Goal: Transaction & Acquisition: Purchase product/service

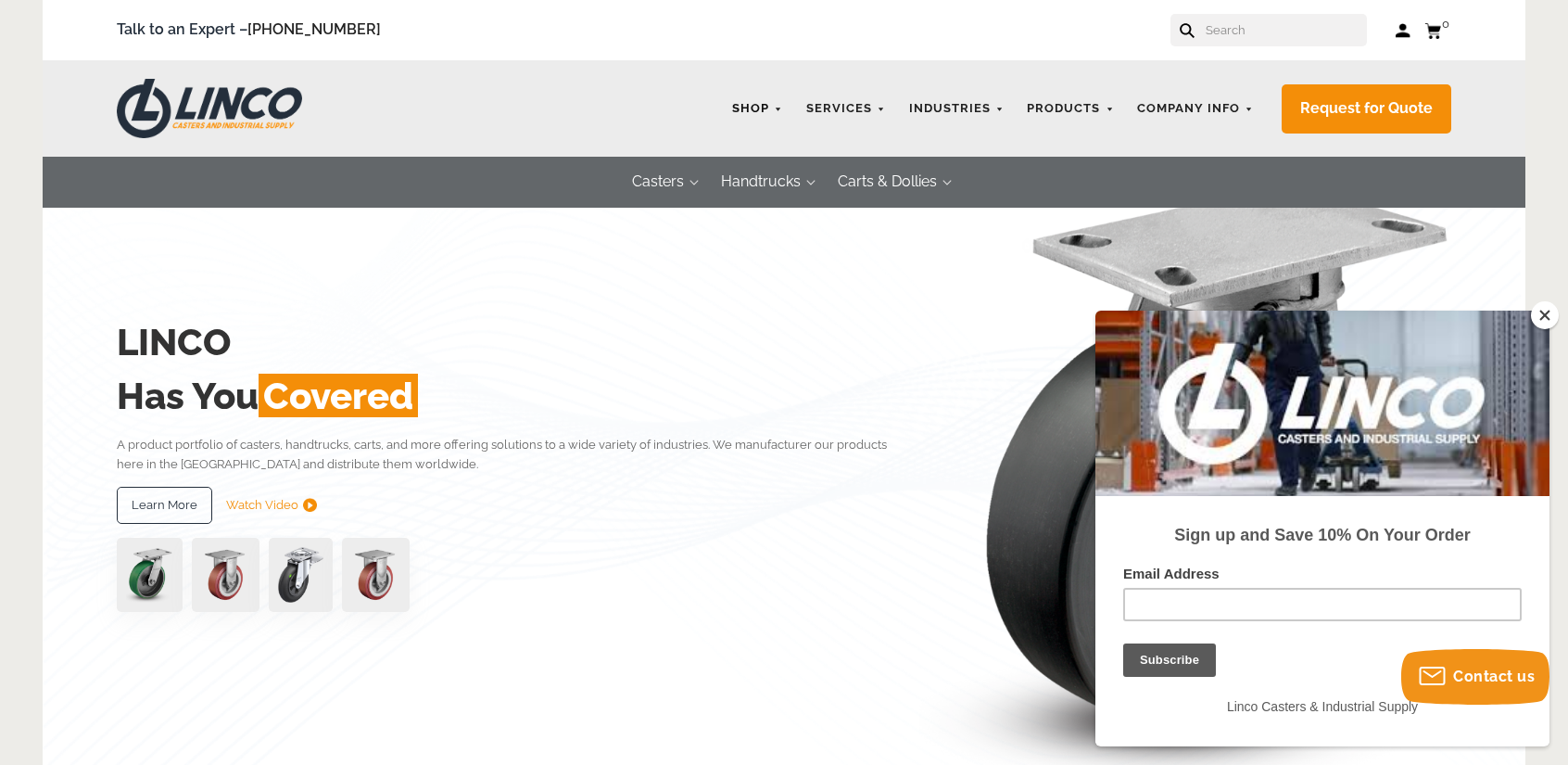
click at [783, 109] on link "Shop" at bounding box center [758, 109] width 70 height 36
click at [1548, 307] on button "Close" at bounding box center [1545, 315] width 28 height 28
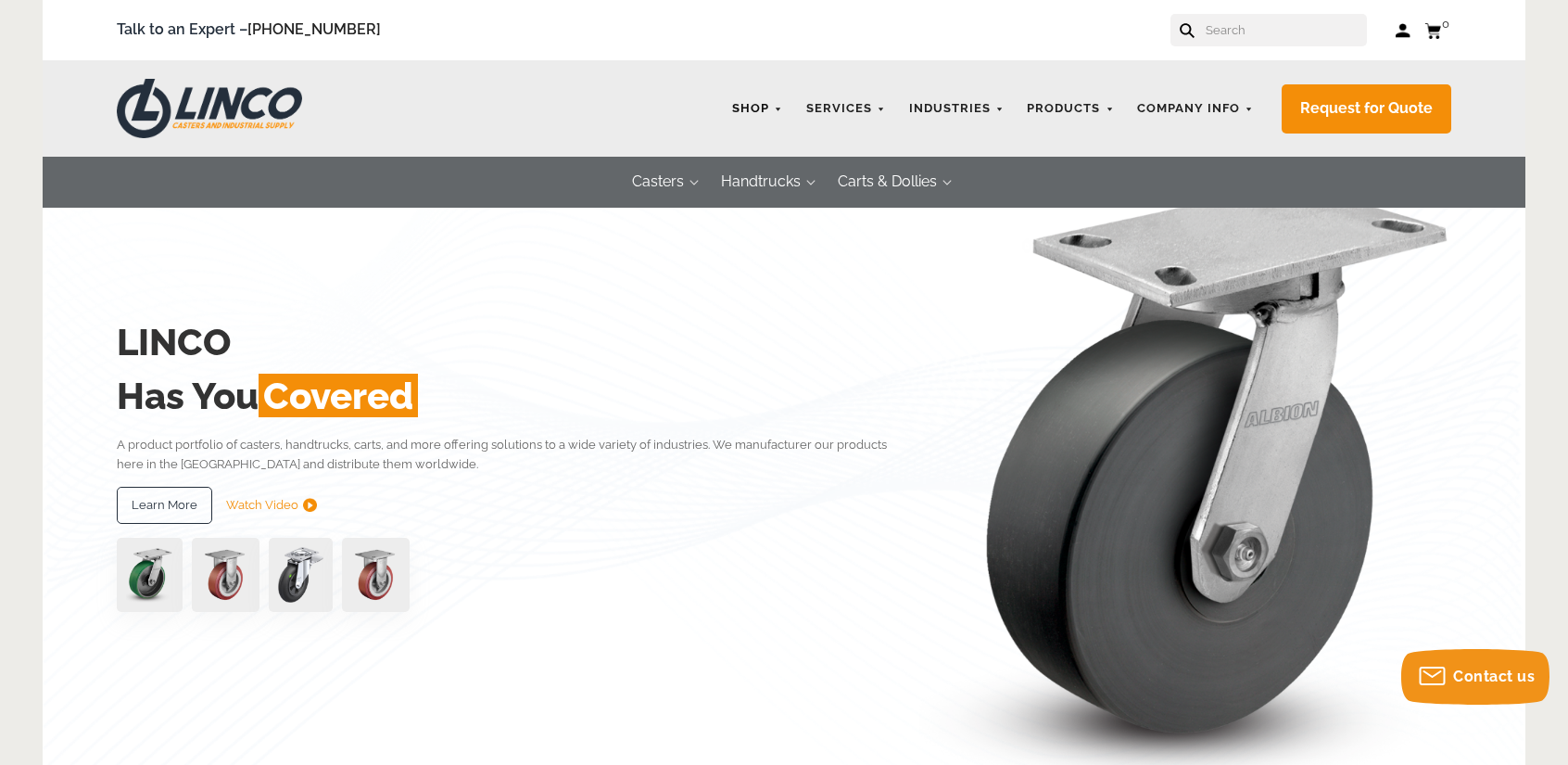
click at [784, 106] on link "Shop" at bounding box center [758, 109] width 70 height 36
click at [758, 112] on link "Shop" at bounding box center [758, 109] width 70 height 36
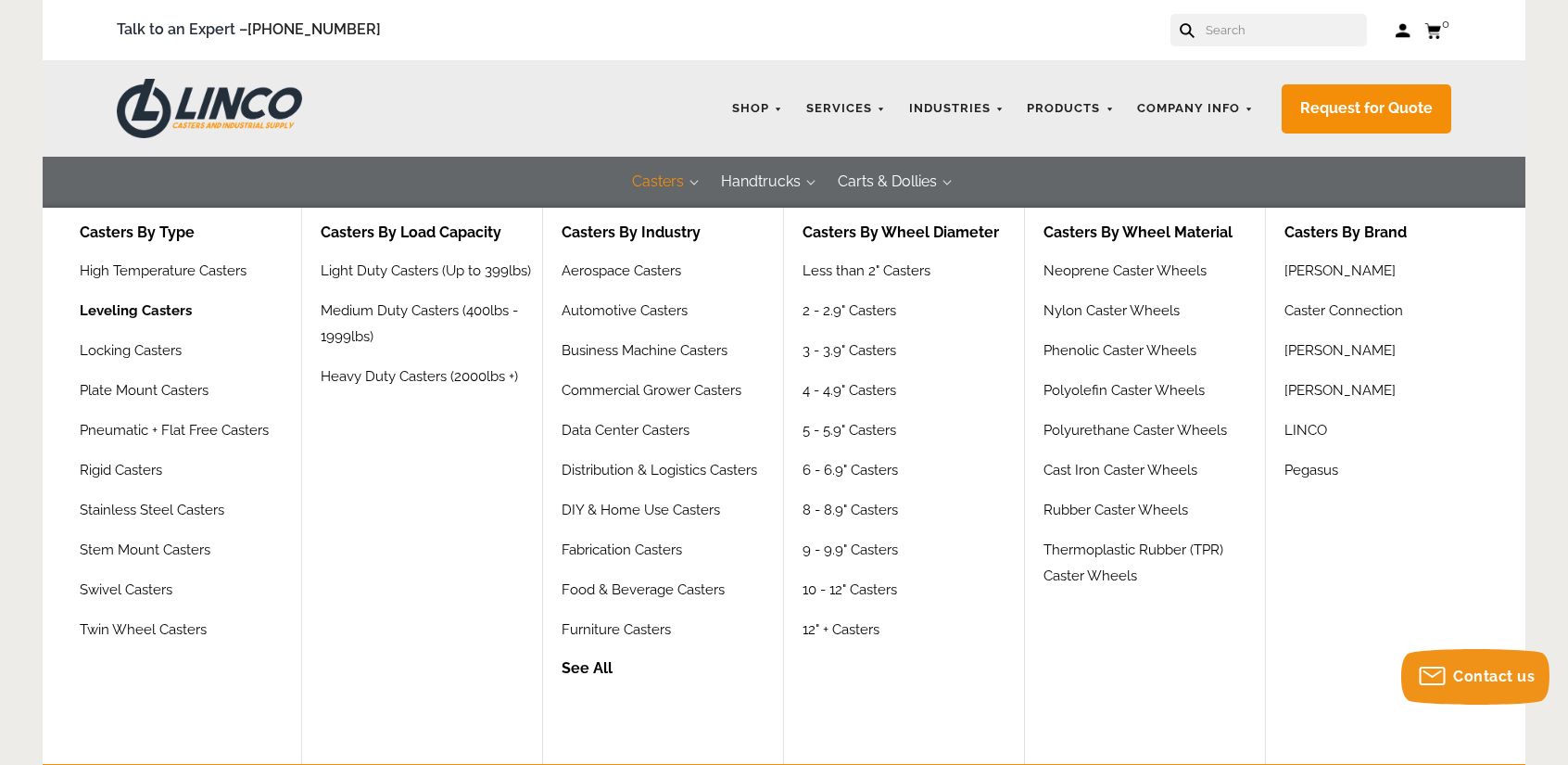
click at [120, 314] on link "Leveling Casters" at bounding box center [136, 317] width 112 height 40
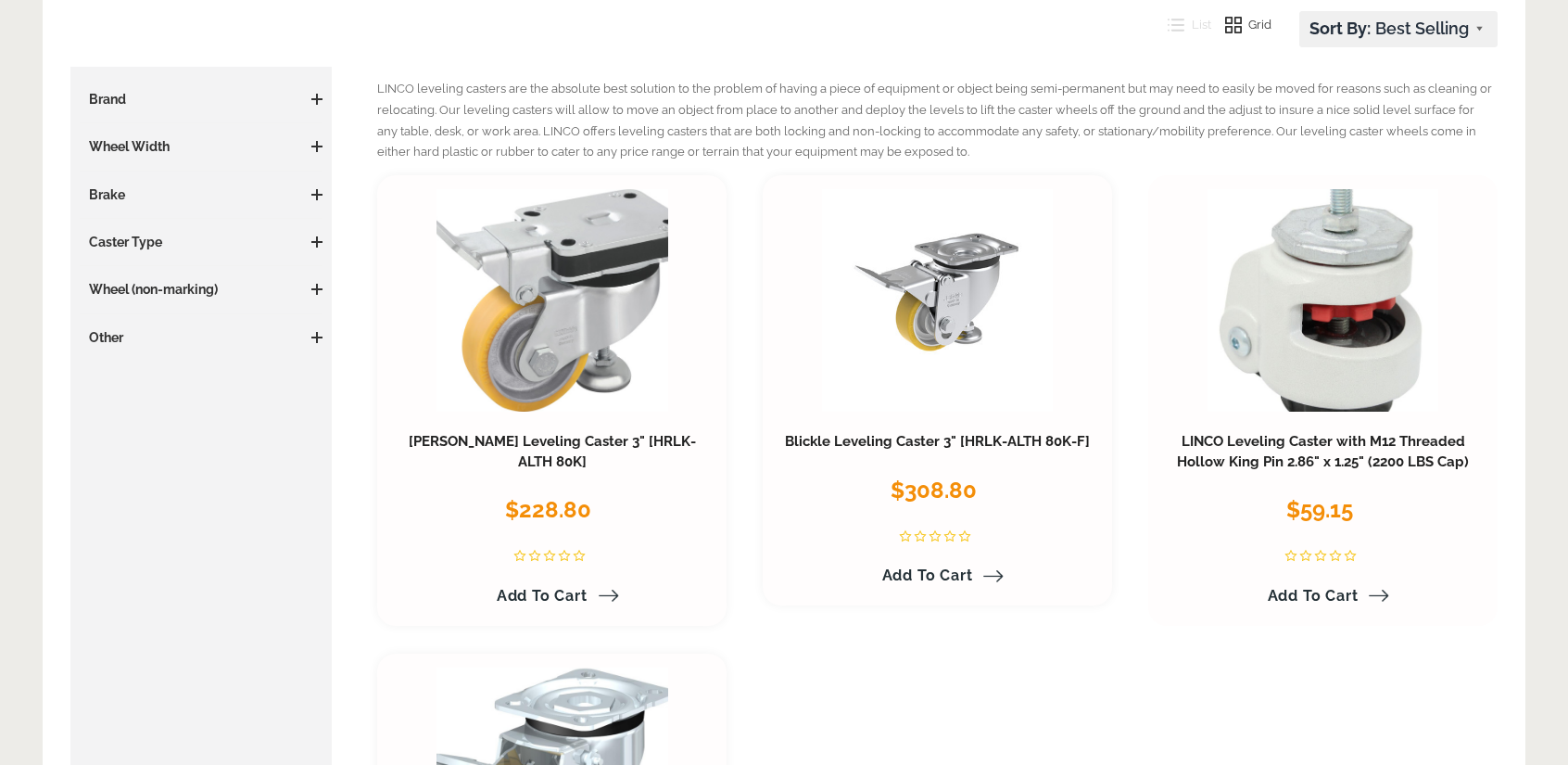
scroll to position [278, 0]
click at [1315, 592] on span "Add to Cart" at bounding box center [1313, 596] width 91 height 18
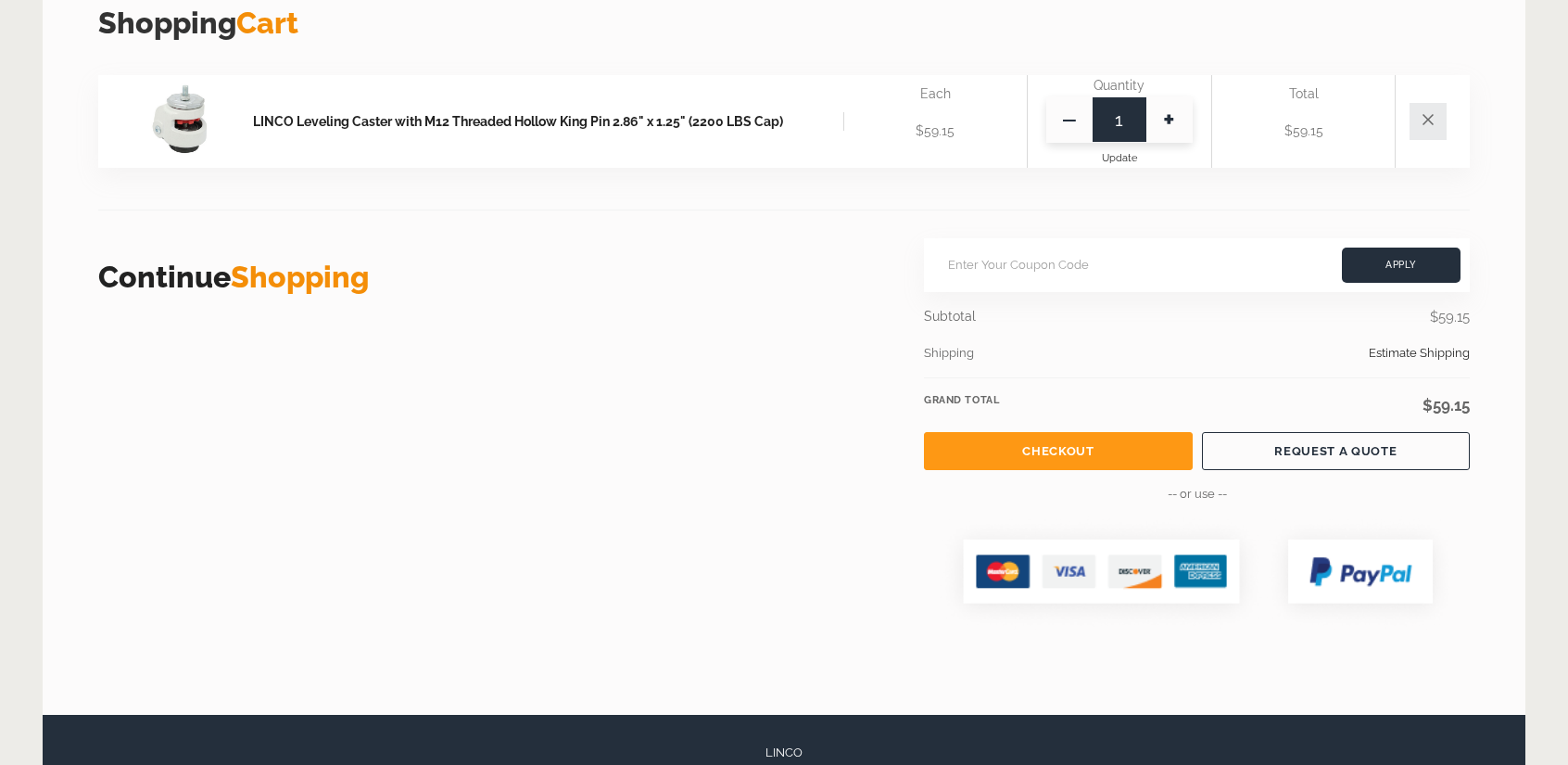
scroll to position [463, 0]
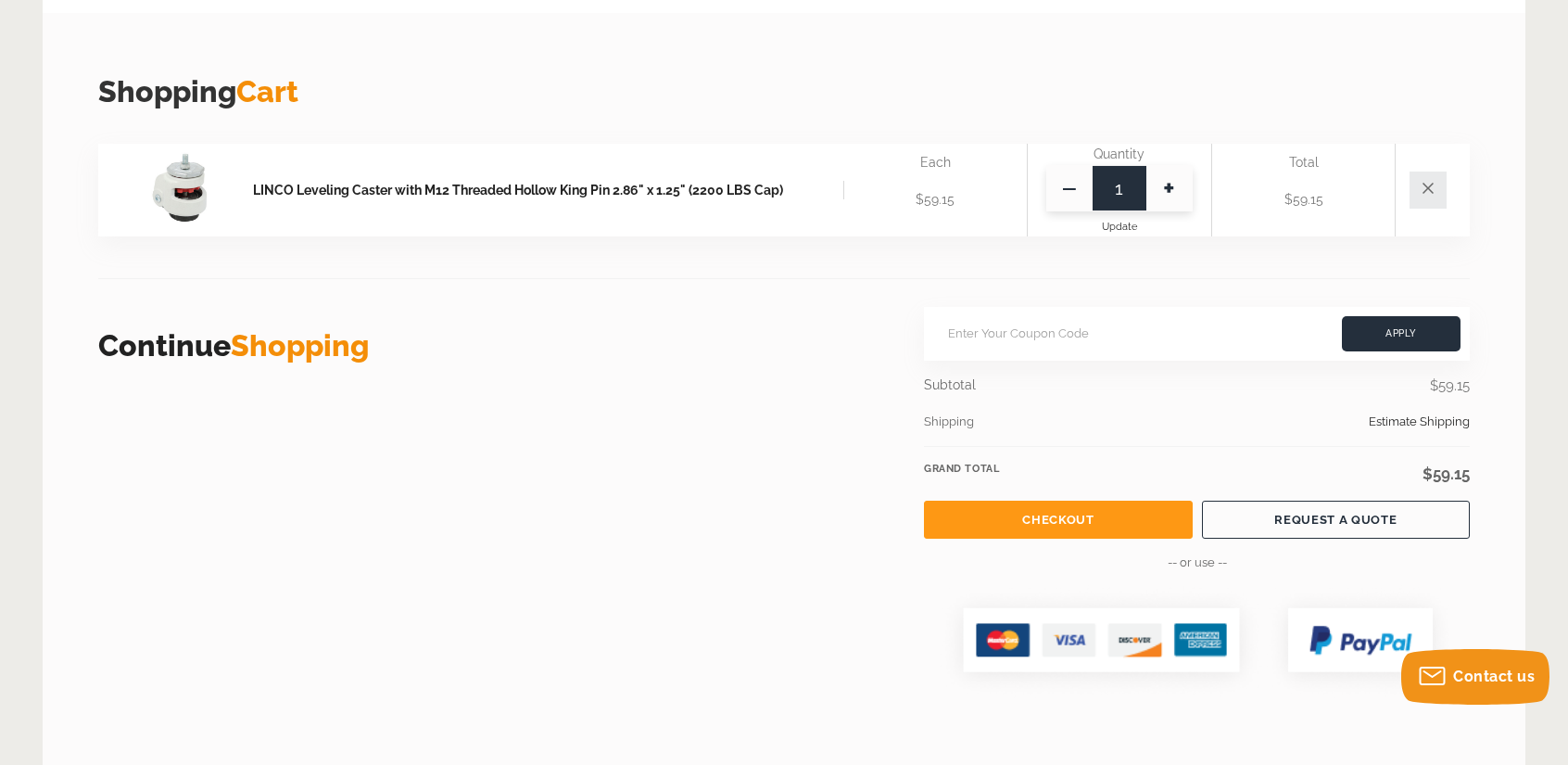
click at [1031, 514] on link "Checkout" at bounding box center [1058, 519] width 268 height 38
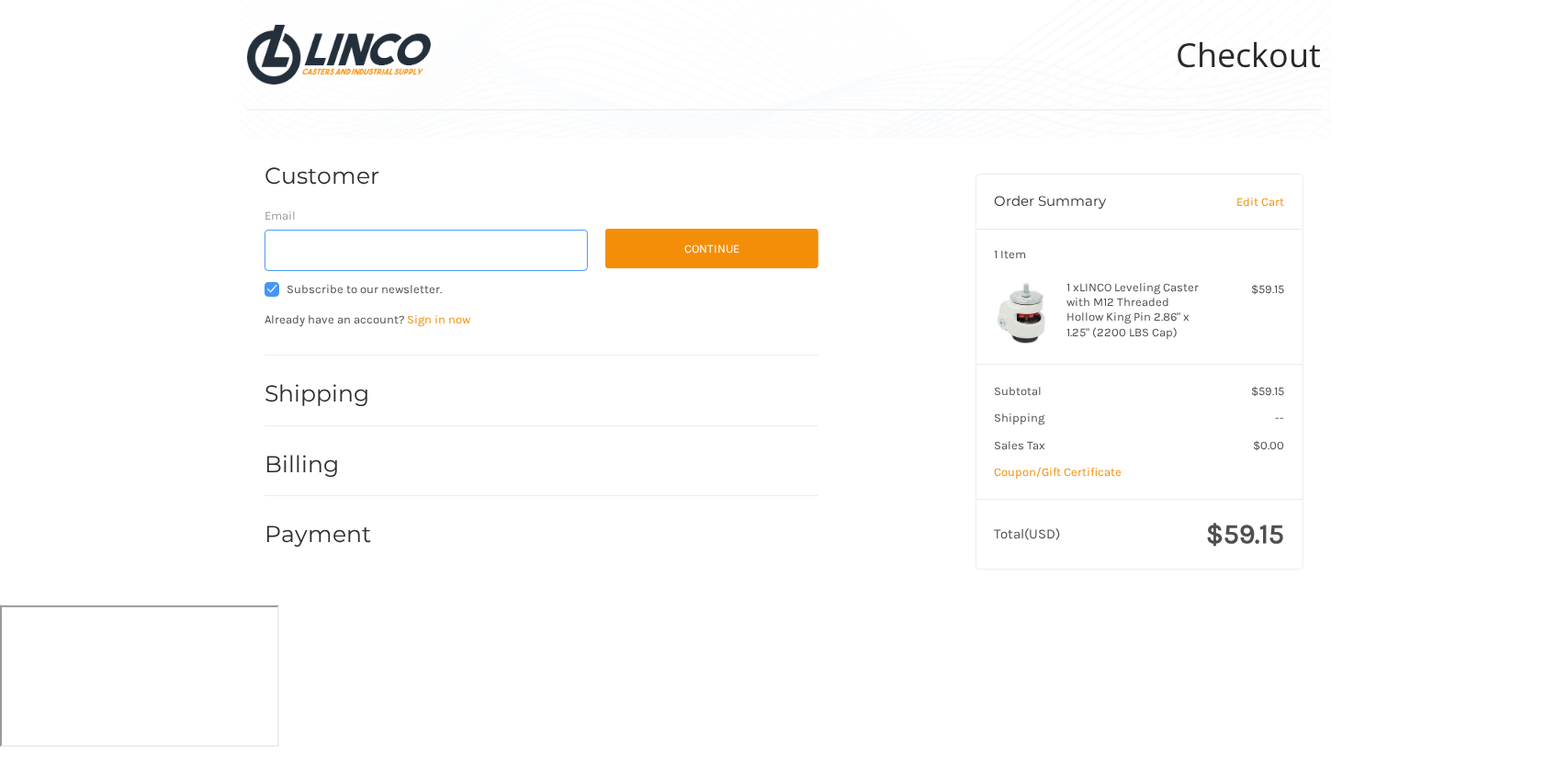
click at [366, 238] on input "Email" at bounding box center [426, 251] width 323 height 42
type input "[EMAIL_ADDRESS][DOMAIN_NAME]"
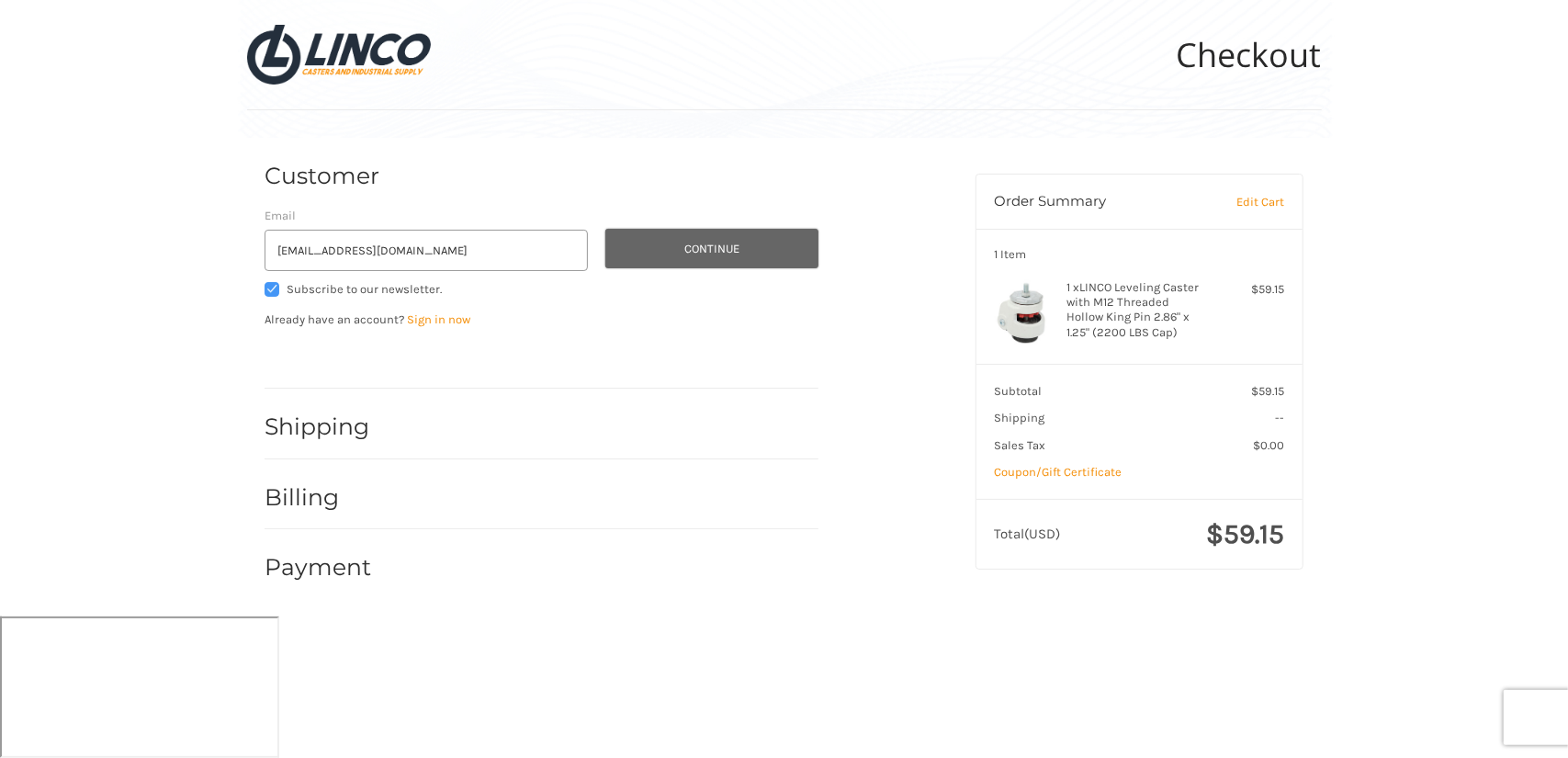
click at [709, 248] on button "Continue" at bounding box center [712, 249] width 213 height 40
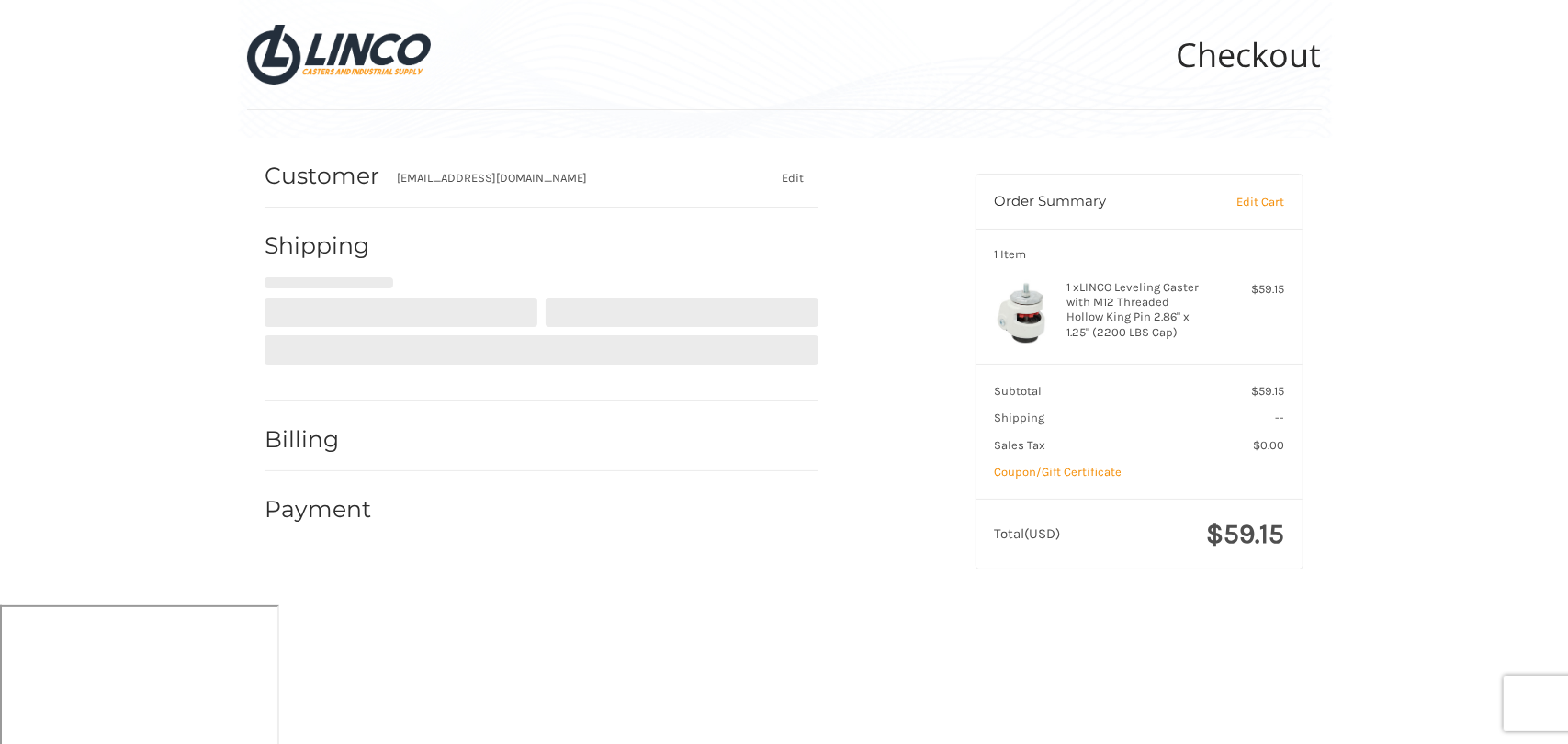
select select "US"
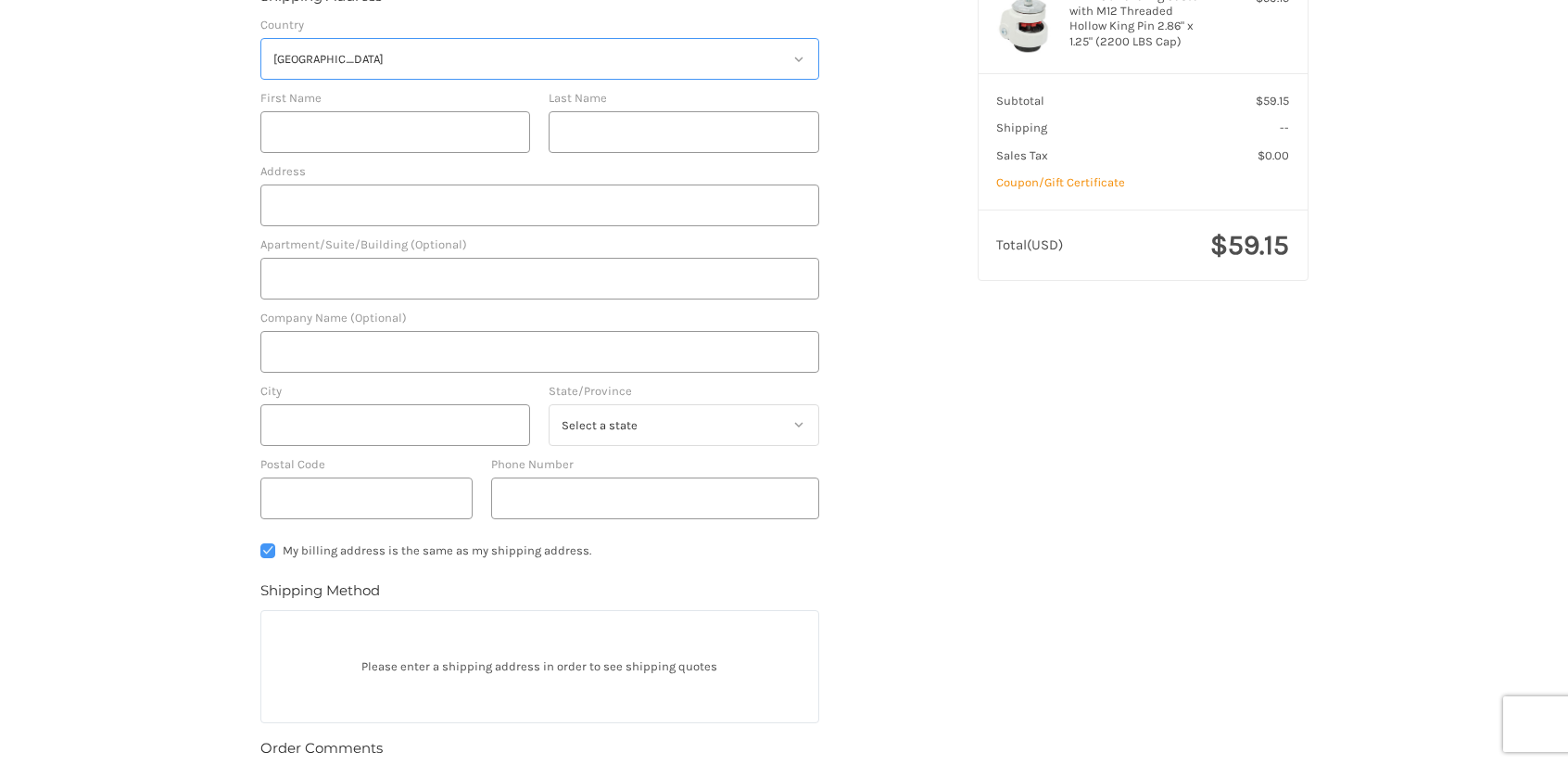
scroll to position [185, 0]
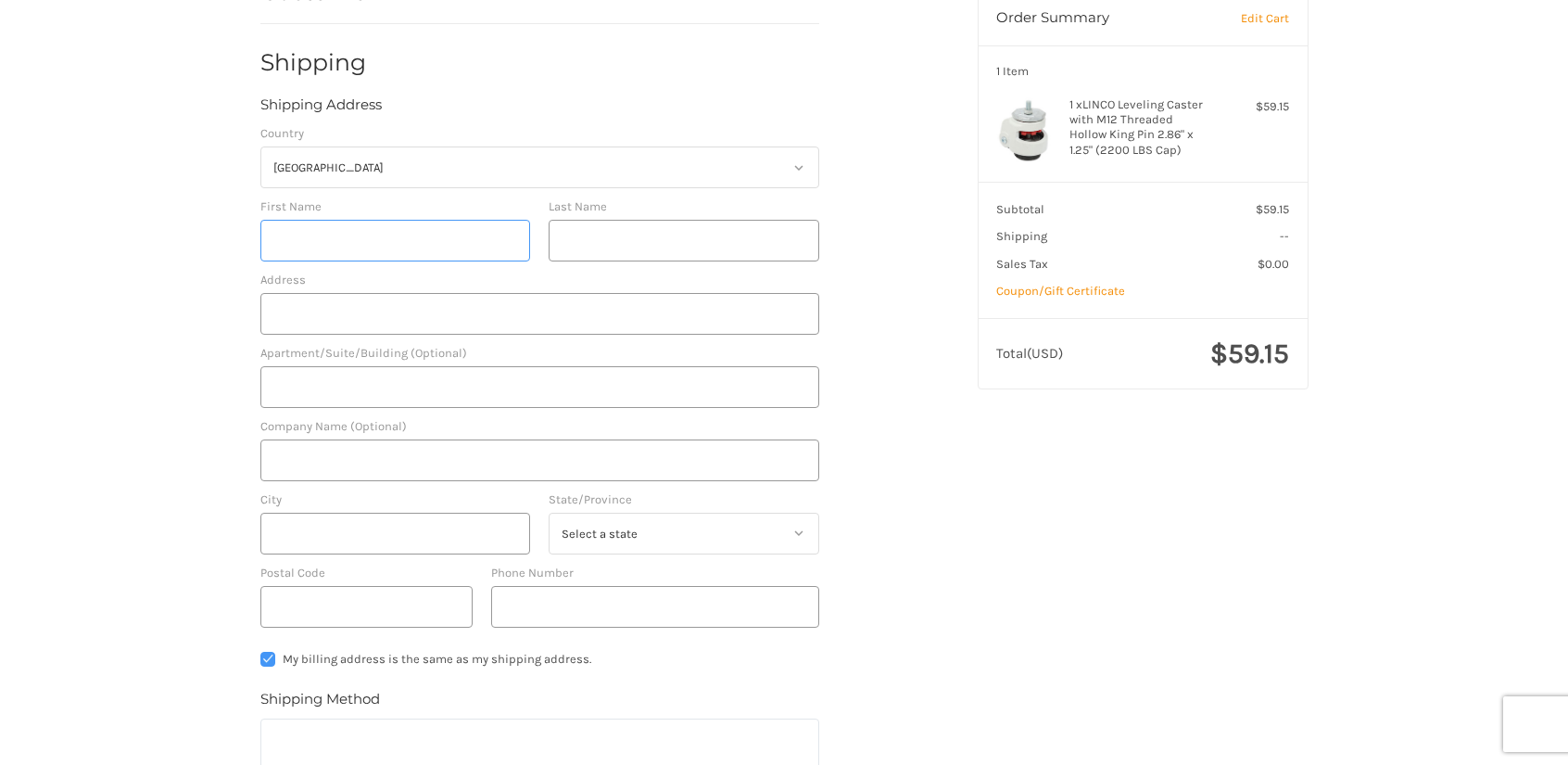
click at [378, 232] on input "First Name" at bounding box center [395, 241] width 271 height 42
type input "bill"
type input "gates"
type input "123 e main st"
type input "lansdale"
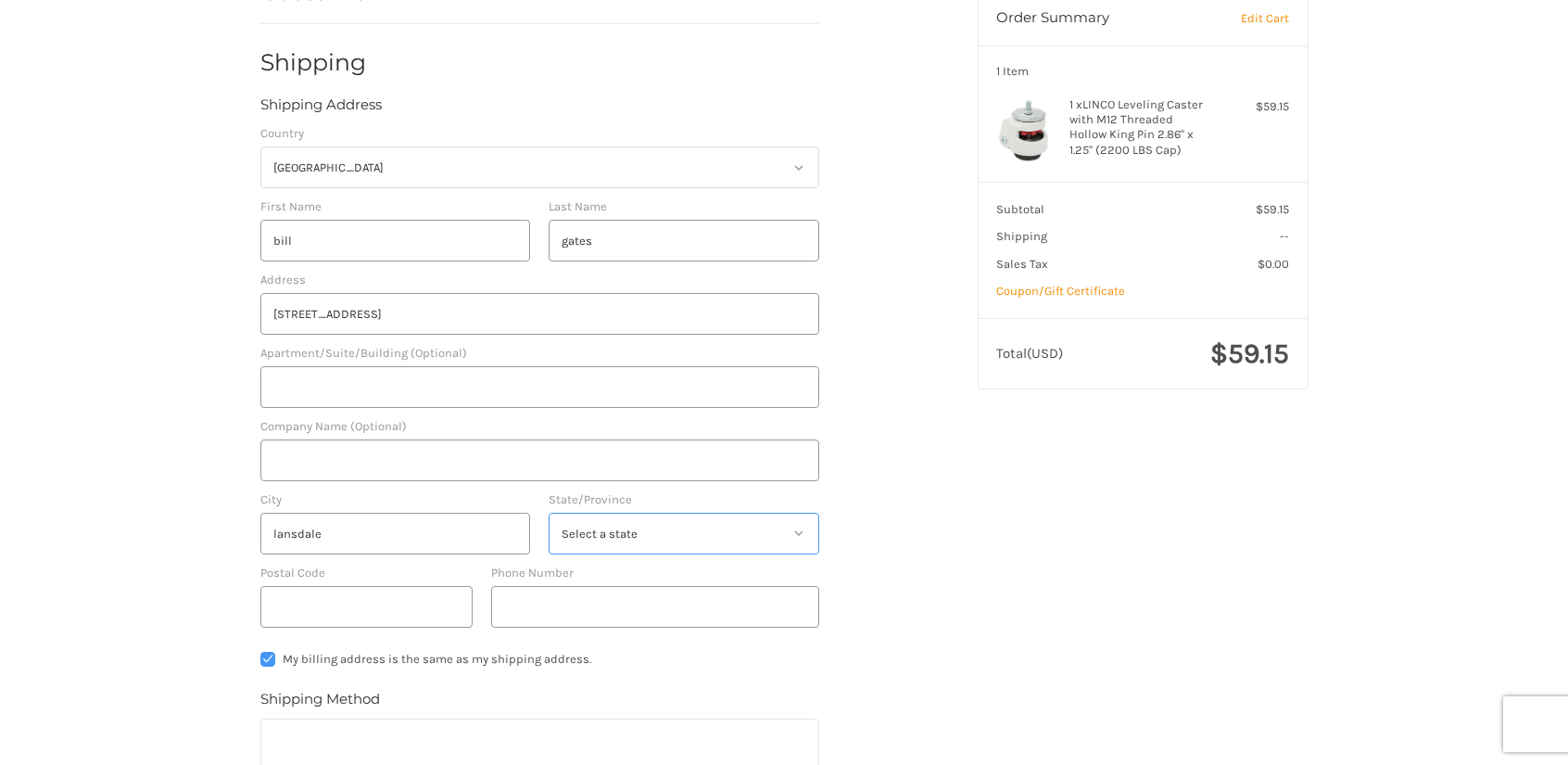
select select "PA"
type input "19446"
type input "2156993883"
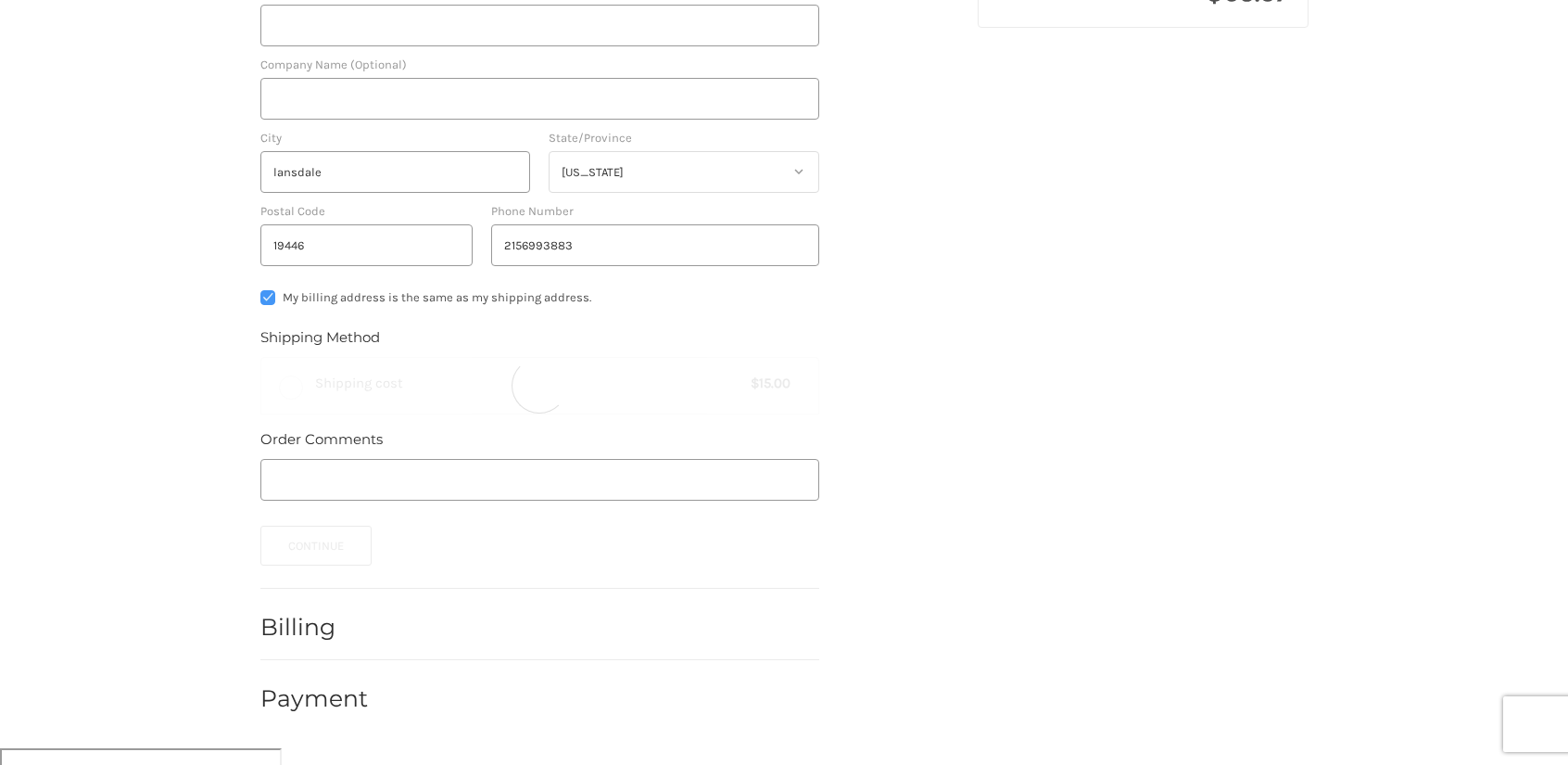
scroll to position [527, 0]
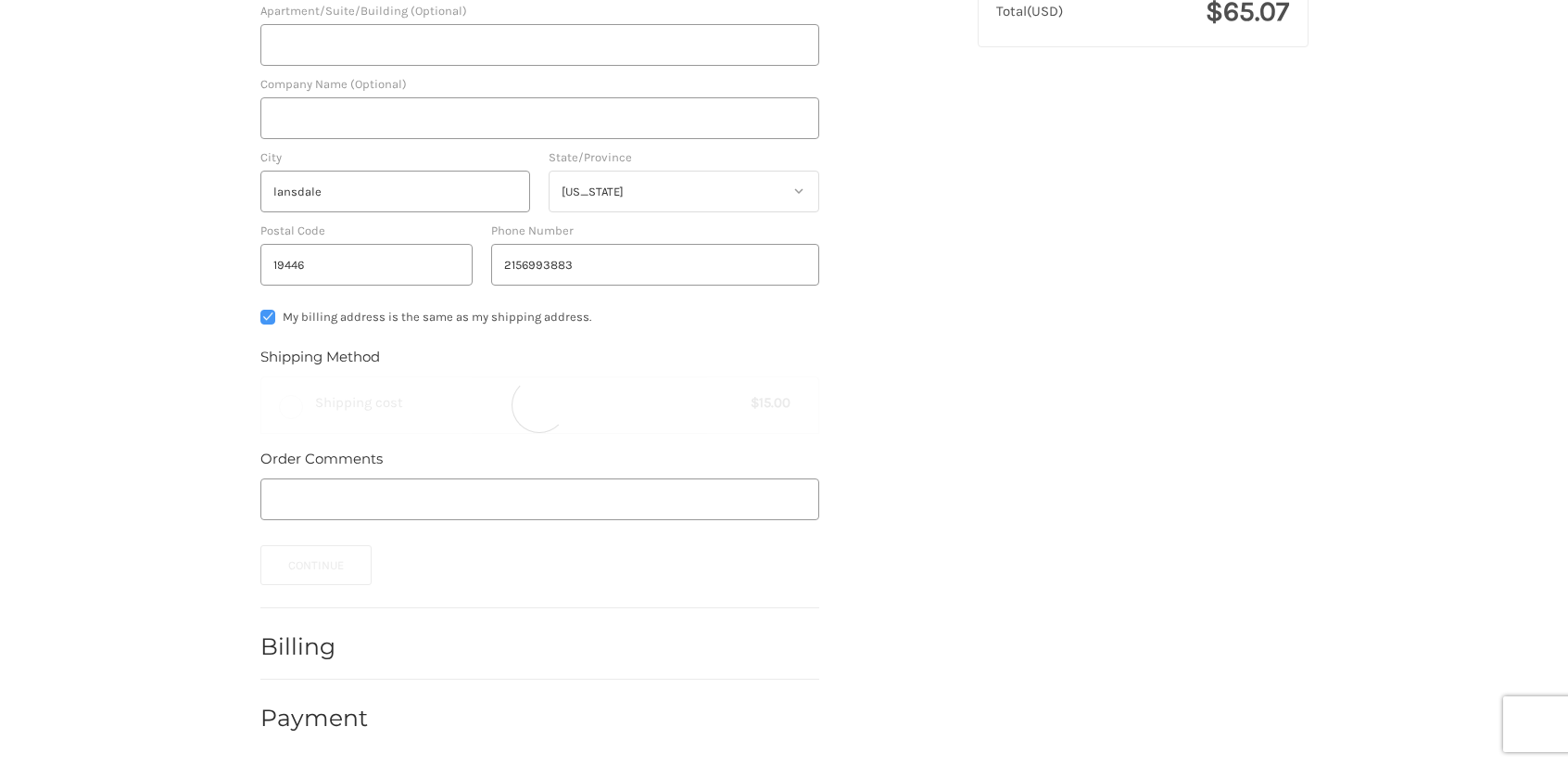
radio input "true"
click at [311, 564] on button "Continue" at bounding box center [316, 565] width 112 height 40
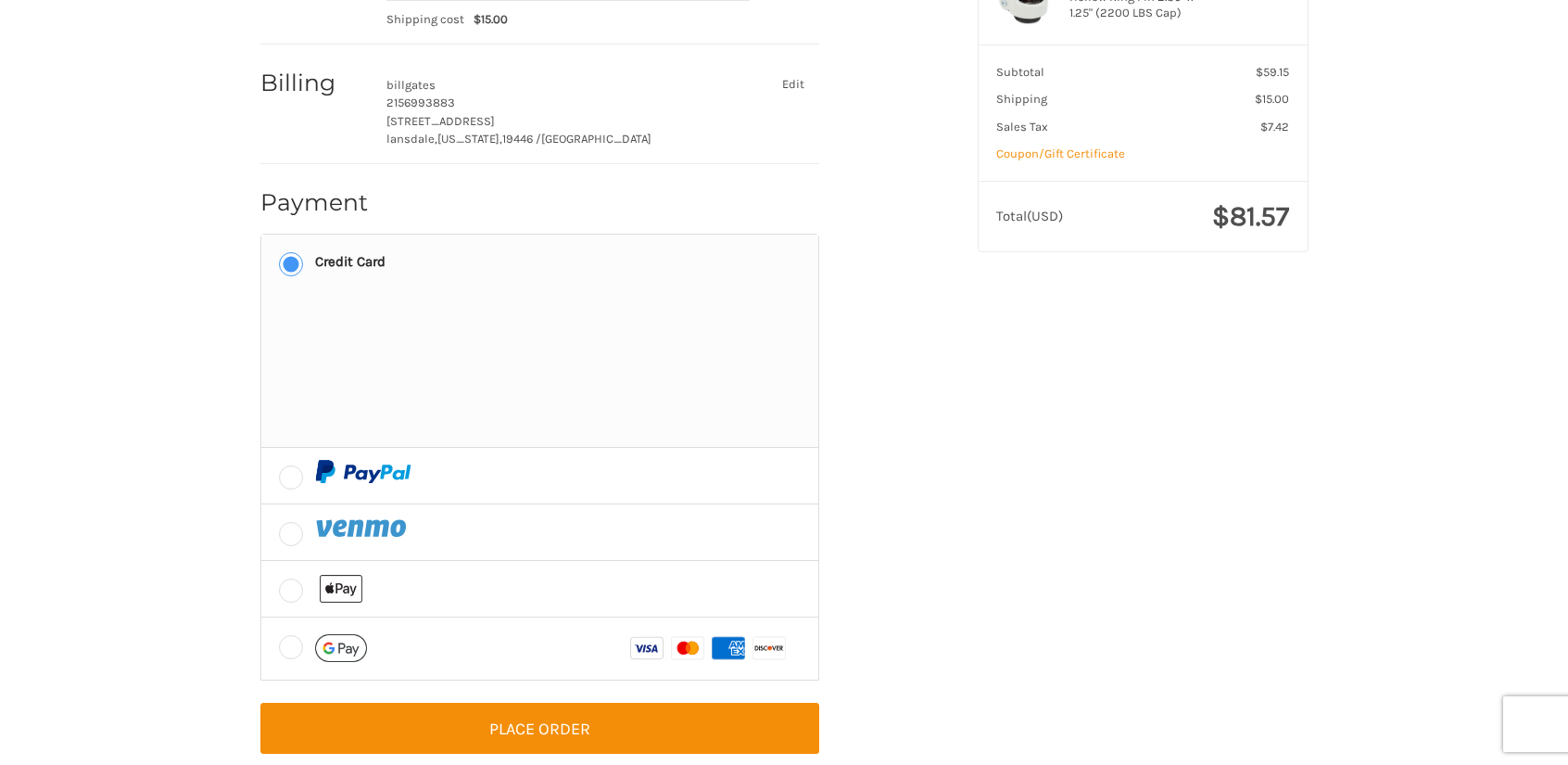
scroll to position [347, 0]
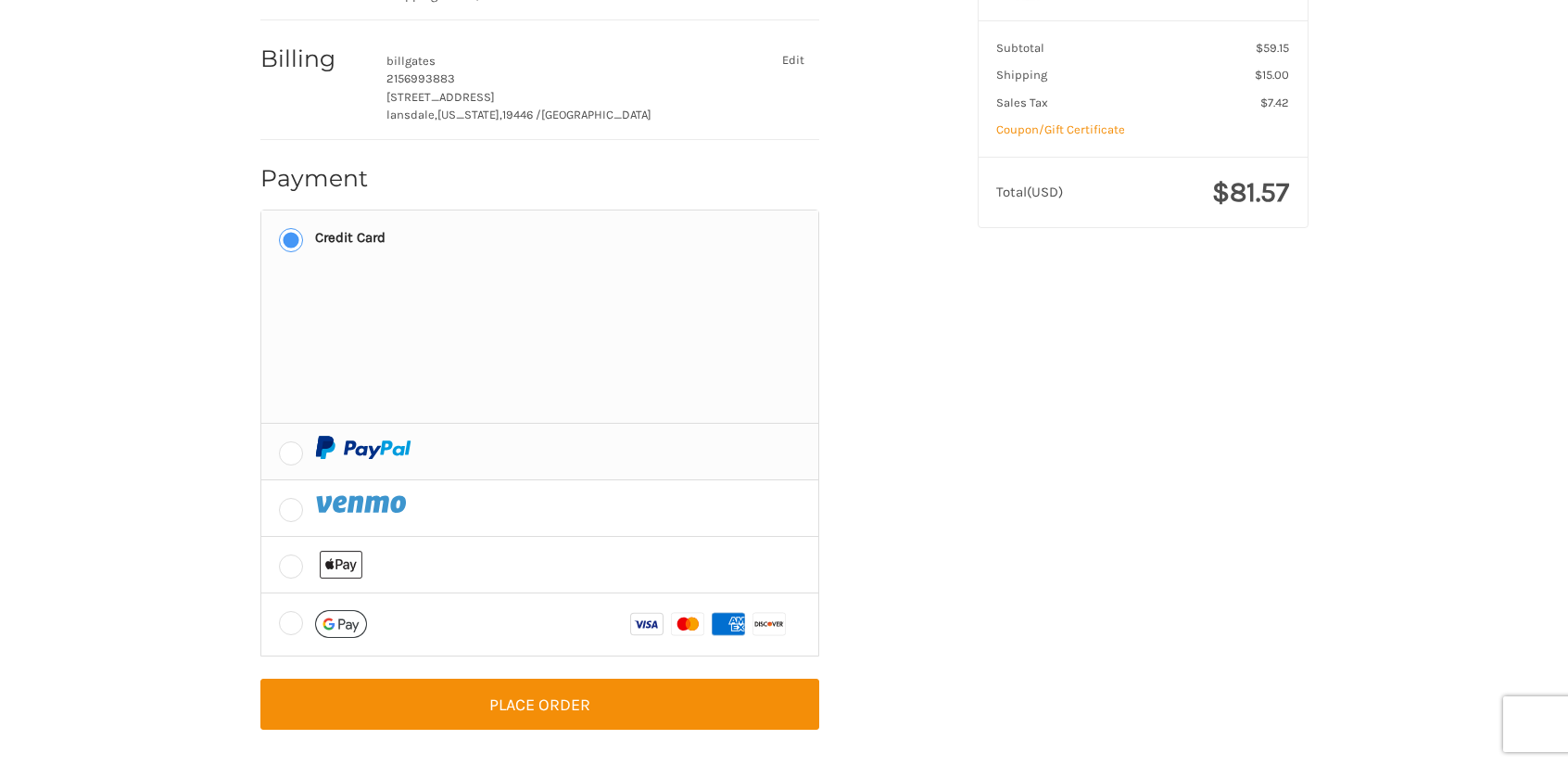
click at [290, 445] on label at bounding box center [539, 452] width 557 height 56
click at [262, 424] on input "radio" at bounding box center [261, 424] width 1 height 1
radio input "true"
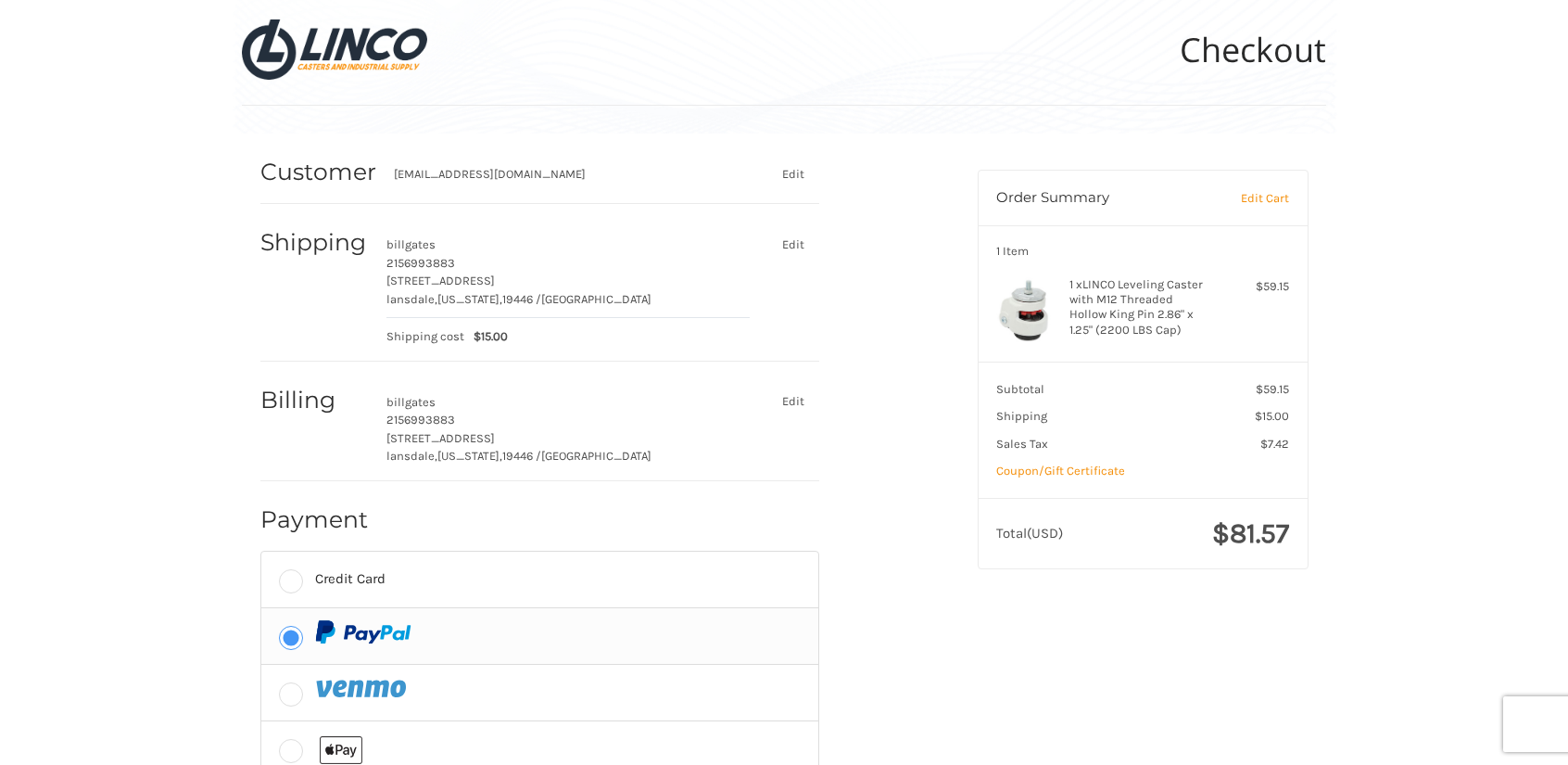
scroll to position [0, 0]
